Goal: Task Accomplishment & Management: Use online tool/utility

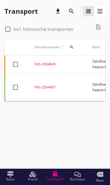
click at [50, 64] on div "FAS-2504945" at bounding box center [57, 64] width 45 height 6
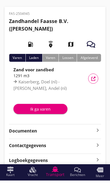
scroll to position [11, 0]
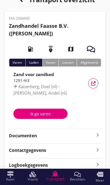
click at [93, 137] on strong "Documenten" at bounding box center [52, 135] width 86 height 6
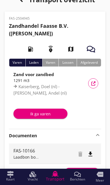
click at [86, 171] on div "Voeg bestand toe" at bounding box center [81, 172] width 29 height 6
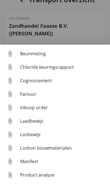
click at [62, 151] on div "Losbon bouwmaterialen" at bounding box center [63, 148] width 86 height 7
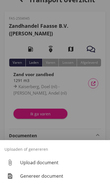
click at [55, 179] on div "Genereer document" at bounding box center [63, 176] width 86 height 7
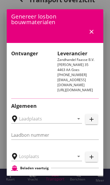
type input "FAS-10166"
type input "MvO [PERSON_NAME], [PERSON_NAME]"
type input "Ophoogzand (6120)"
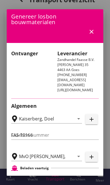
checkbox input "true"
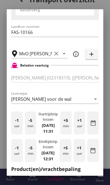
scroll to position [128, 0]
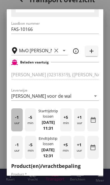
click at [18, 122] on div "-1 uur" at bounding box center [17, 119] width 12 height 23
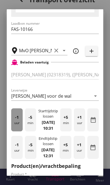
click at [16, 118] on span "-1" at bounding box center [17, 117] width 4 height 6
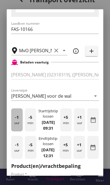
click at [17, 116] on span "-1" at bounding box center [17, 117] width 4 height 6
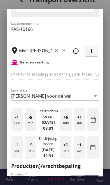
click at [14, 112] on div "-1 uur" at bounding box center [17, 119] width 12 height 23
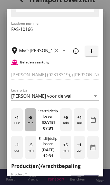
click at [32, 124] on div "-5 min" at bounding box center [31, 119] width 12 height 23
click at [29, 119] on div "-5 min" at bounding box center [31, 119] width 12 height 23
click at [27, 117] on div "-5 min" at bounding box center [31, 119] width 12 height 23
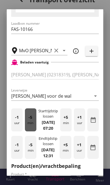
click at [27, 115] on div "-5 min" at bounding box center [31, 119] width 12 height 23
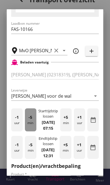
click at [25, 114] on div "-5 min" at bounding box center [31, 119] width 12 height 23
click at [26, 113] on div "-5 min" at bounding box center [31, 119] width 12 height 23
click at [33, 121] on div "-5 min" at bounding box center [31, 119] width 12 height 23
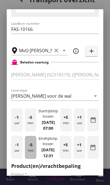
click at [31, 153] on div "-5 min" at bounding box center [31, 147] width 12 height 23
click at [29, 151] on div "-5 min" at bounding box center [31, 147] width 12 height 23
click at [29, 148] on span "-5" at bounding box center [31, 145] width 4 height 6
click at [28, 146] on div "-5 min" at bounding box center [31, 147] width 12 height 23
click at [27, 145] on div "-5 min" at bounding box center [31, 147] width 12 height 23
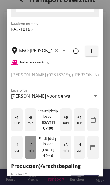
click at [28, 143] on div "-5 min" at bounding box center [31, 147] width 12 height 23
click at [27, 144] on div "-5 min" at bounding box center [31, 147] width 12 height 23
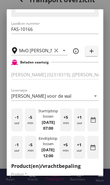
click at [59, 184] on input "Hoeveelheid *" at bounding box center [56, 179] width 26 height 9
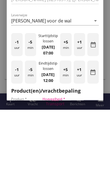
scroll to position [221, 0]
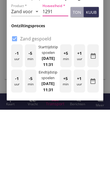
type input "1291"
click at [97, 82] on button "kuub" at bounding box center [91, 87] width 15 height 10
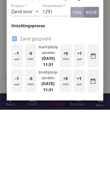
scroll to position [48, 0]
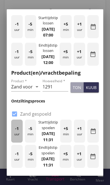
click at [13, 140] on div "-1 uur" at bounding box center [17, 131] width 12 height 23
click at [17, 132] on span "-1" at bounding box center [17, 128] width 4 height 6
click at [18, 132] on span "-1" at bounding box center [17, 128] width 4 height 6
click at [13, 137] on div "-1 uur" at bounding box center [17, 131] width 12 height 23
click at [17, 142] on div "-1 uur" at bounding box center [17, 131] width 12 height 23
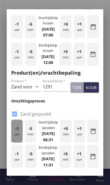
click at [17, 143] on div "-1 uur" at bounding box center [17, 131] width 12 height 23
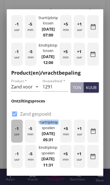
click at [14, 141] on div "-1 uur" at bounding box center [17, 131] width 12 height 23
click at [17, 132] on span "-1" at bounding box center [17, 128] width 4 height 6
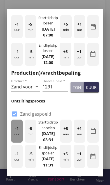
click at [17, 132] on span "-1" at bounding box center [17, 128] width 4 height 6
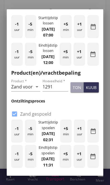
click at [90, 104] on h3 "Ontziltingsproces" at bounding box center [55, 101] width 88 height 6
click at [15, 132] on span "-1" at bounding box center [17, 128] width 4 height 6
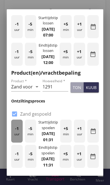
click at [15, 132] on span "-1" at bounding box center [17, 128] width 4 height 6
click at [17, 132] on span "-1" at bounding box center [17, 128] width 4 height 6
click at [18, 132] on span "-1" at bounding box center [17, 128] width 4 height 6
click at [19, 135] on div "-1 uur" at bounding box center [17, 131] width 12 height 23
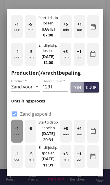
click at [20, 135] on div "-1 uur" at bounding box center [17, 131] width 12 height 23
click at [19, 134] on div "-1 uur" at bounding box center [17, 131] width 12 height 23
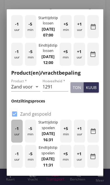
click at [19, 134] on div "-1 uur" at bounding box center [17, 131] width 12 height 23
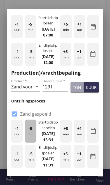
click at [31, 142] on div "-5 min" at bounding box center [31, 131] width 12 height 23
click at [29, 132] on span "-5" at bounding box center [31, 128] width 4 height 6
click at [28, 137] on div "-5 min" at bounding box center [31, 131] width 12 height 23
click at [28, 138] on div "-5 min" at bounding box center [31, 131] width 12 height 23
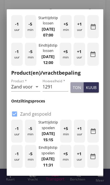
click at [11, 168] on div "-1 uur" at bounding box center [17, 156] width 12 height 23
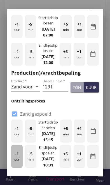
click at [13, 168] on div "-1 uur" at bounding box center [17, 156] width 12 height 23
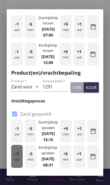
click at [13, 168] on div "-1 uur" at bounding box center [17, 156] width 12 height 23
click at [13, 167] on div "-1 uur" at bounding box center [17, 156] width 12 height 23
click at [14, 165] on div "-1 uur" at bounding box center [17, 156] width 12 height 23
click at [13, 166] on div "-1 uur" at bounding box center [17, 156] width 12 height 23
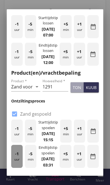
click at [13, 165] on div "-1 uur" at bounding box center [17, 156] width 12 height 23
click at [13, 163] on div "-1 uur" at bounding box center [17, 156] width 12 height 23
click at [13, 165] on div "-1 uur" at bounding box center [17, 156] width 12 height 23
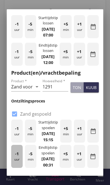
click at [13, 164] on div "-1 uur" at bounding box center [17, 156] width 12 height 23
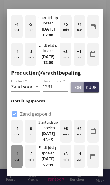
click at [14, 164] on div "-1 uur" at bounding box center [17, 156] width 12 height 23
click at [13, 168] on div "-1 uur" at bounding box center [17, 156] width 12 height 23
click at [14, 168] on div "-1 uur" at bounding box center [17, 156] width 12 height 23
click at [14, 167] on div "-1 uur" at bounding box center [17, 156] width 12 height 23
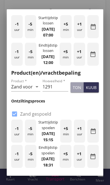
click at [14, 168] on div "-1 uur" at bounding box center [17, 156] width 12 height 23
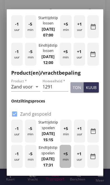
click at [70, 168] on div "+5 min" at bounding box center [66, 156] width 12 height 23
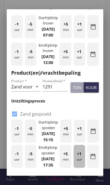
click at [81, 168] on div "+1 uur" at bounding box center [80, 156] width 12 height 23
click at [80, 168] on div "+1 uur" at bounding box center [80, 156] width 12 height 23
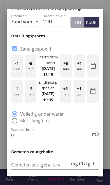
scroll to position [290, 0]
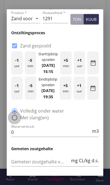
click at [15, 122] on div at bounding box center [15, 118] width 10 height 10
radio input "false"
radio input "true"
click at [52, 137] on input "0" at bounding box center [51, 132] width 80 height 9
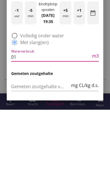
type input "0"
type input "1200"
click at [94, 146] on h3 "Gemeten zoutgehalte" at bounding box center [55, 149] width 88 height 6
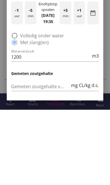
scroll to position [48, 0]
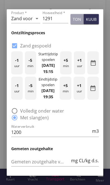
click at [48, 166] on input "Gemeten zoutgehalte voorbeun" at bounding box center [40, 161] width 59 height 9
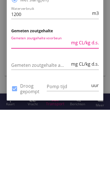
scroll to position [54, 0]
click at [54, 136] on input "Gemeten zoutgehalte achterbeun" at bounding box center [40, 140] width 59 height 9
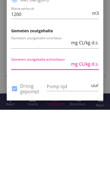
click at [81, 147] on div at bounding box center [55, 148] width 88 height 3
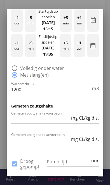
click at [71, 166] on input "Pomp tijd" at bounding box center [68, 161] width 43 height 9
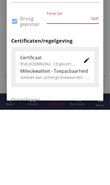
scroll to position [398, 0]
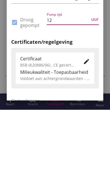
type input "12"
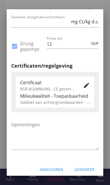
scroll to position [450, 0]
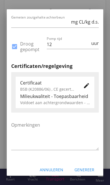
click at [87, 173] on div "Genereer" at bounding box center [85, 170] width 20 height 6
